Goal: Navigation & Orientation: Find specific page/section

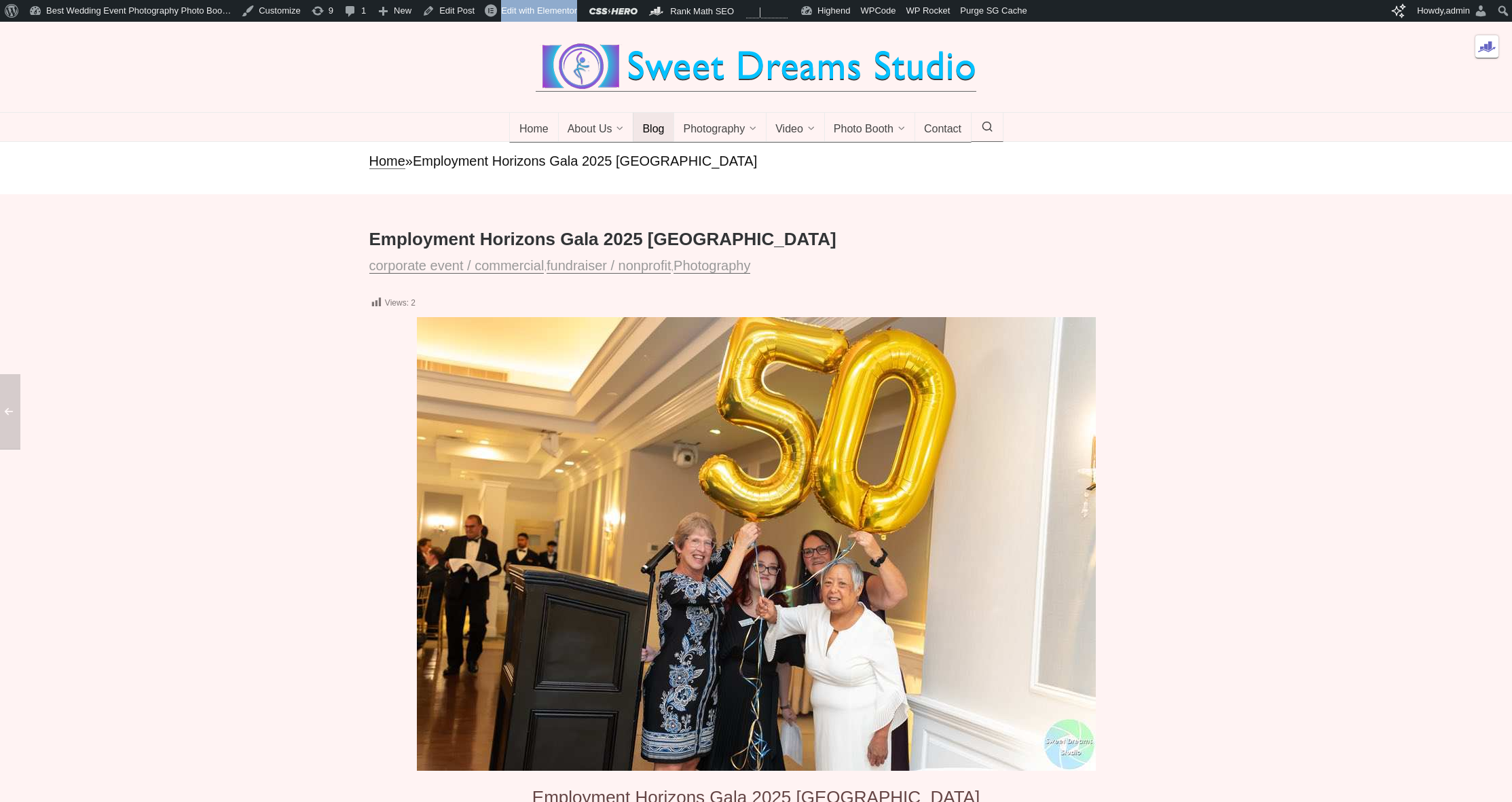
click at [655, 137] on span "Blog" at bounding box center [652, 129] width 22 height 14
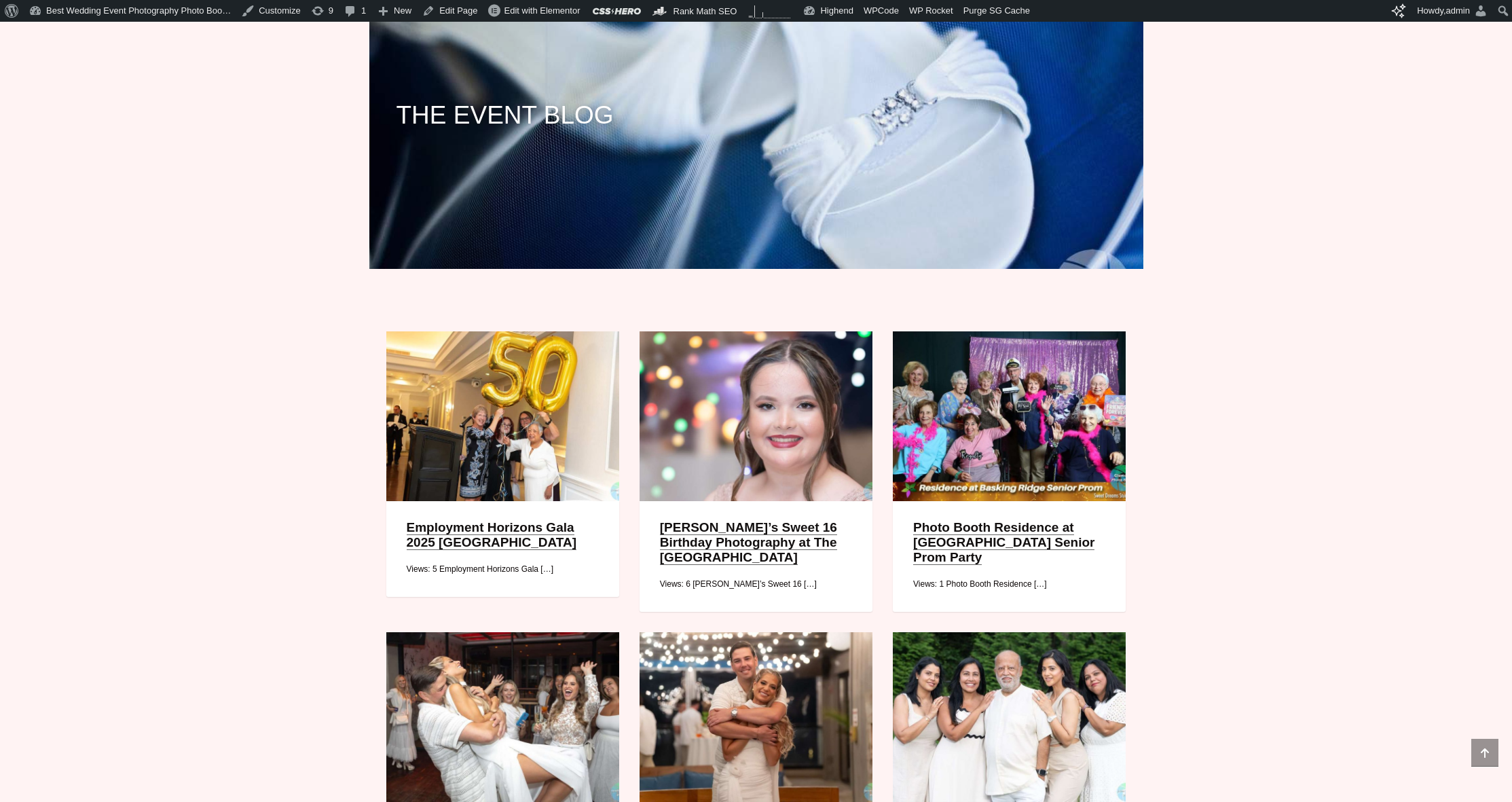
scroll to position [410, 0]
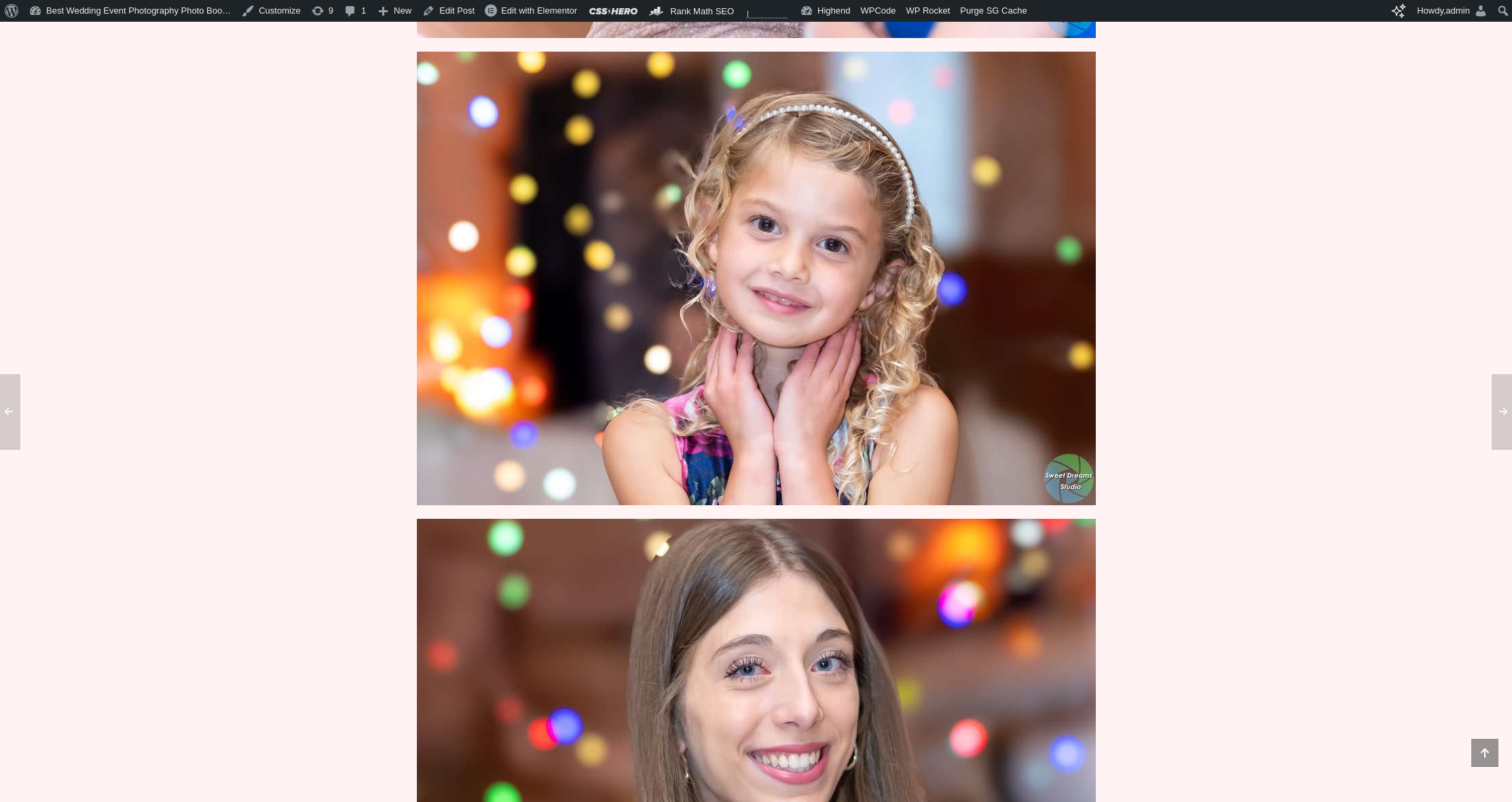
scroll to position [2424, 0]
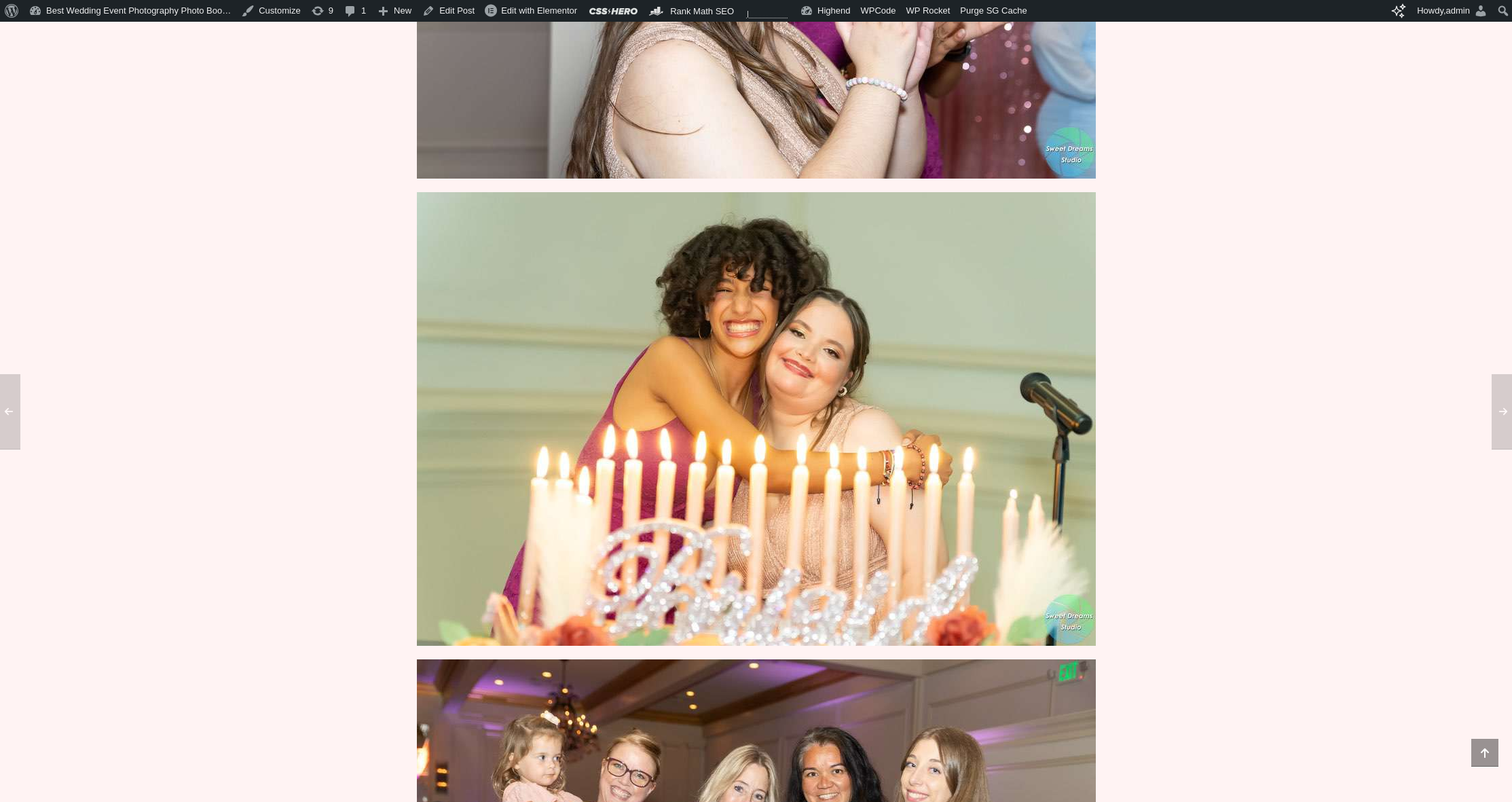
scroll to position [5581, 0]
